Goal: Transaction & Acquisition: Download file/media

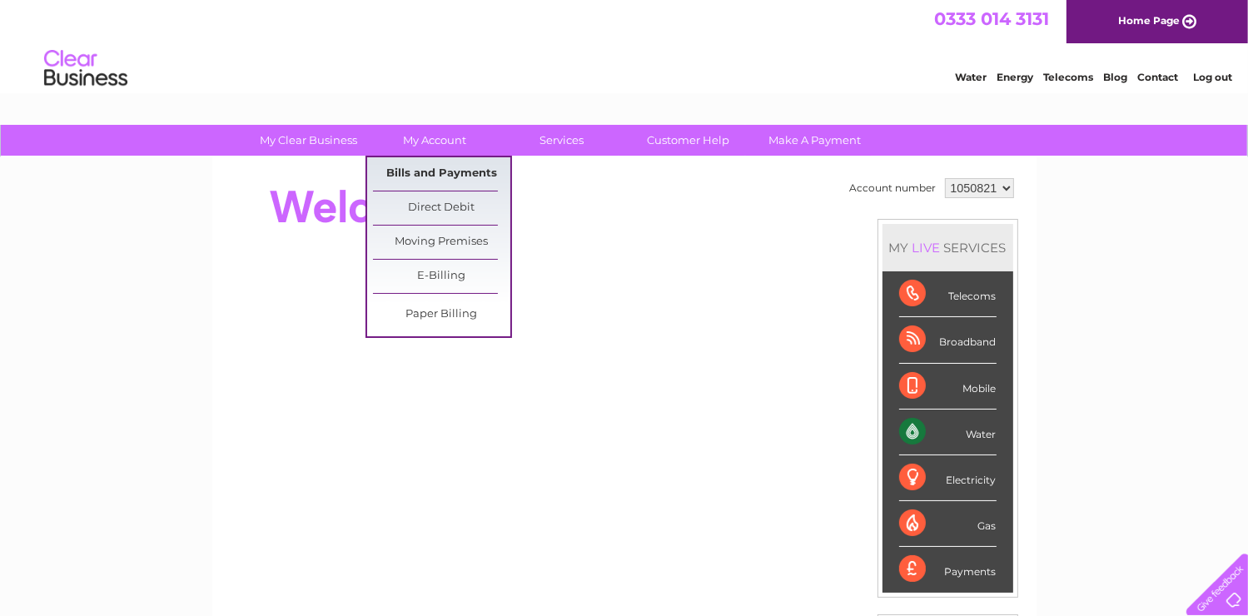
click at [435, 167] on link "Bills and Payments" at bounding box center [441, 173] width 137 height 33
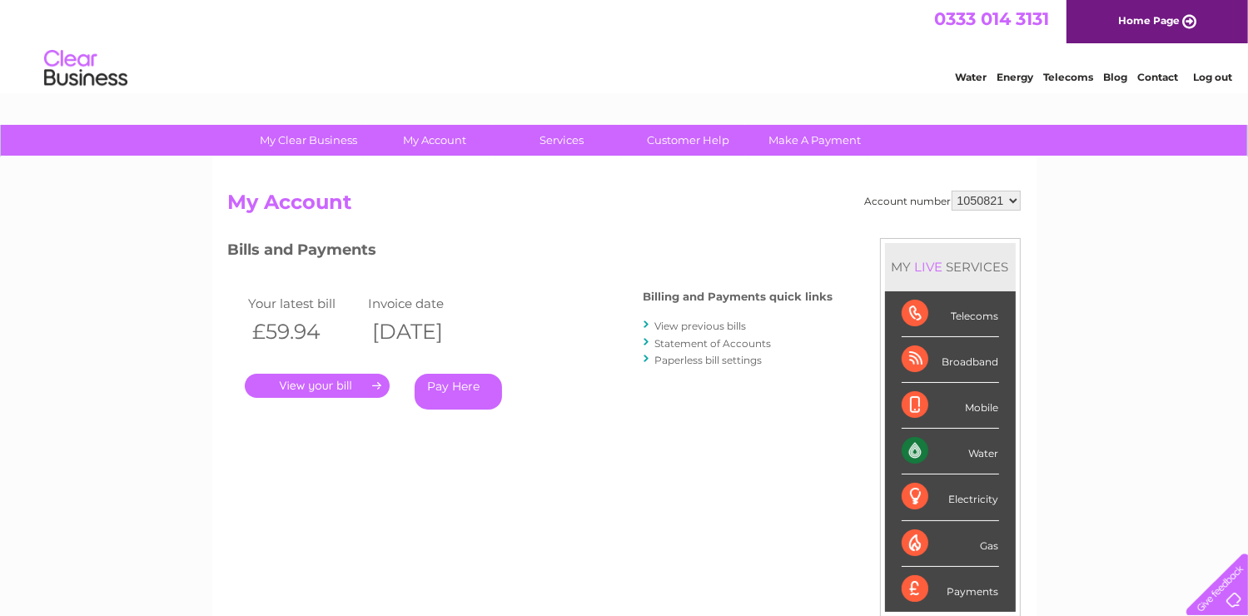
click at [316, 385] on link "." at bounding box center [317, 386] width 145 height 24
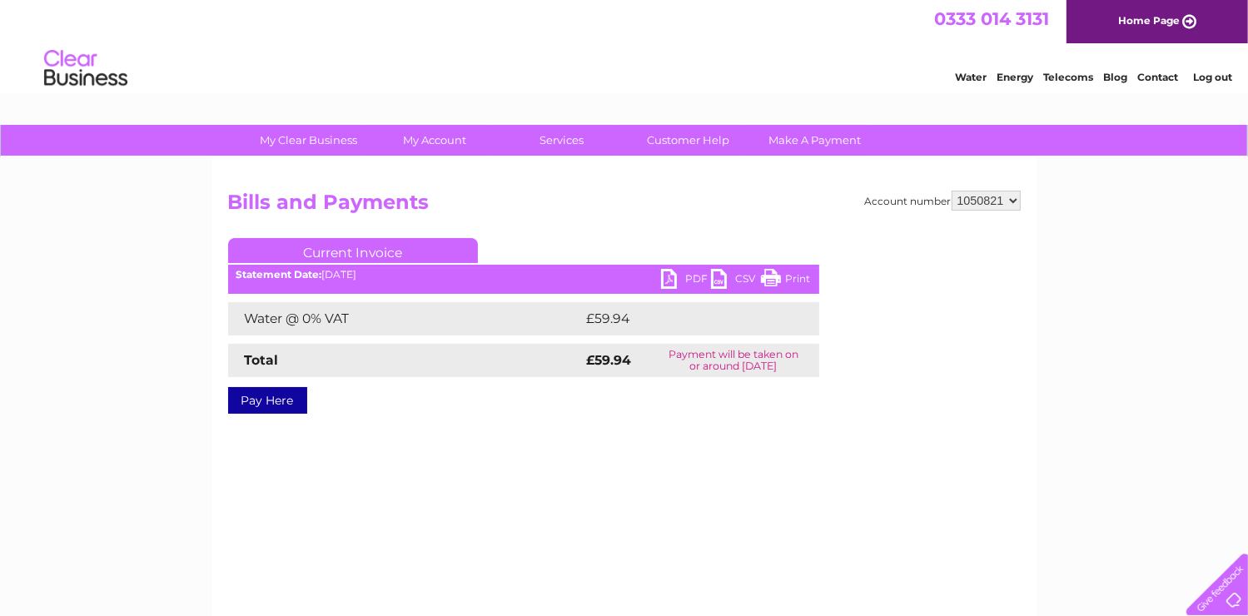
click at [670, 276] on link "PDF" at bounding box center [686, 281] width 50 height 24
click at [665, 276] on link "PDF" at bounding box center [686, 281] width 50 height 24
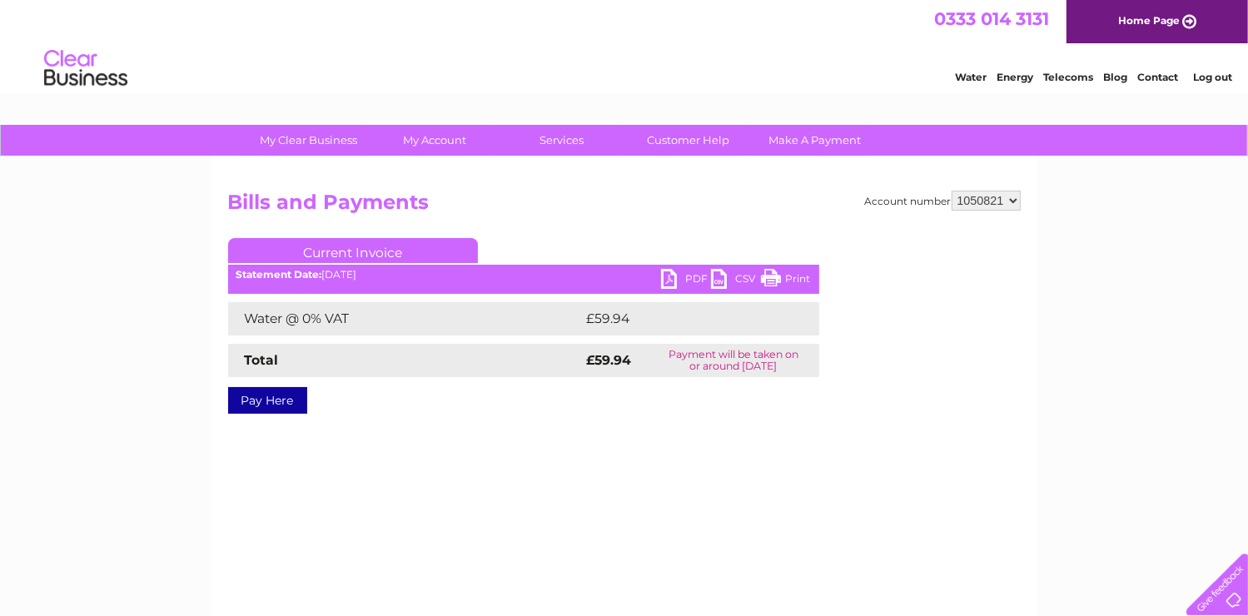
click at [665, 276] on link "PDF" at bounding box center [686, 281] width 50 height 24
